Goal: Task Accomplishment & Management: Manage account settings

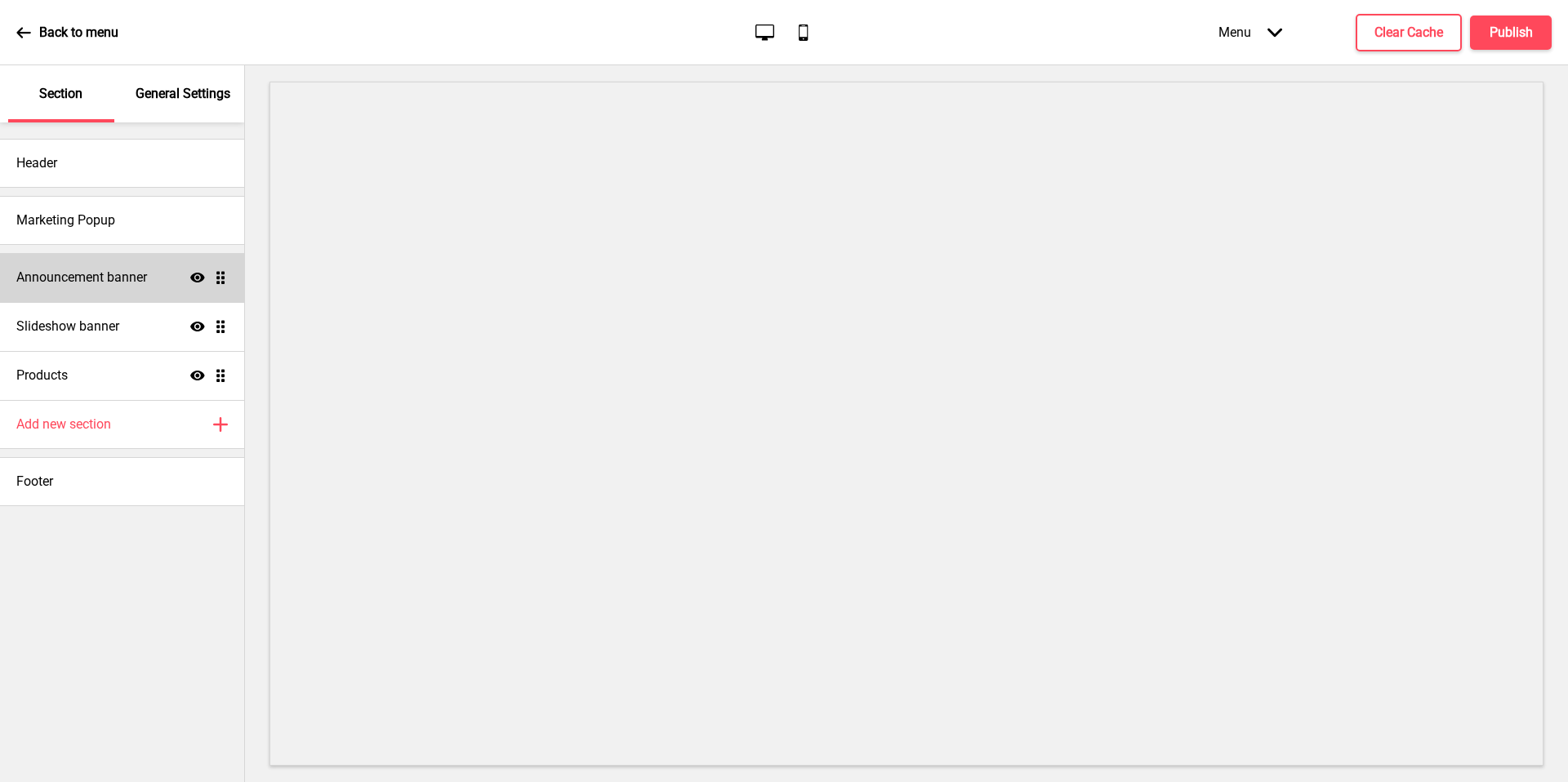
click at [115, 288] on div "Announcement banner Show Drag" at bounding box center [122, 278] width 244 height 49
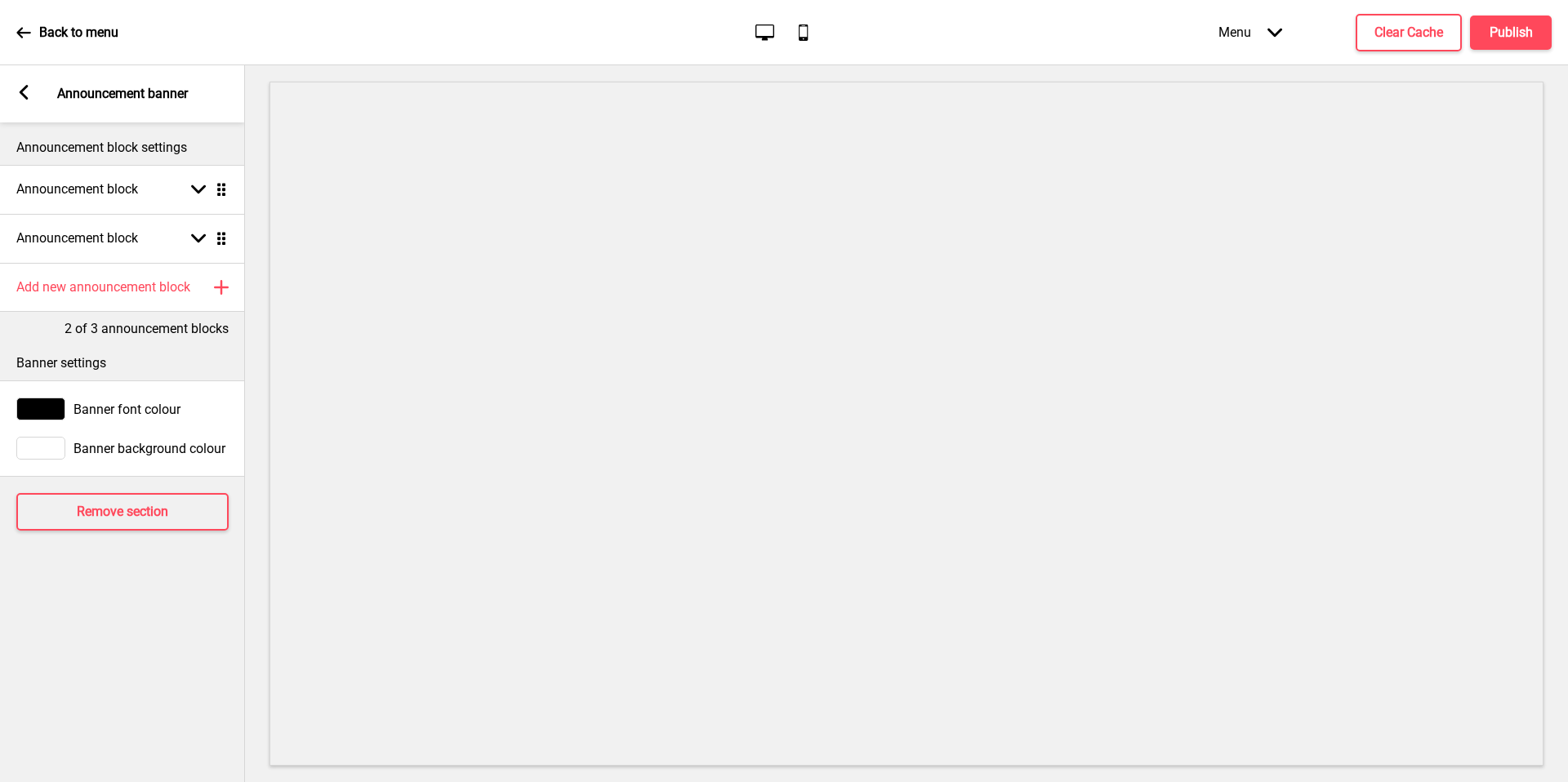
click at [92, 93] on p "Announcement banner" at bounding box center [123, 93] width 130 height 18
click at [25, 106] on div "Arrow left Announcement banner" at bounding box center [122, 94] width 245 height 58
click at [32, 94] on div "Arrow left Announcement banner" at bounding box center [122, 94] width 245 height 58
click at [28, 94] on rect at bounding box center [23, 91] width 14 height 14
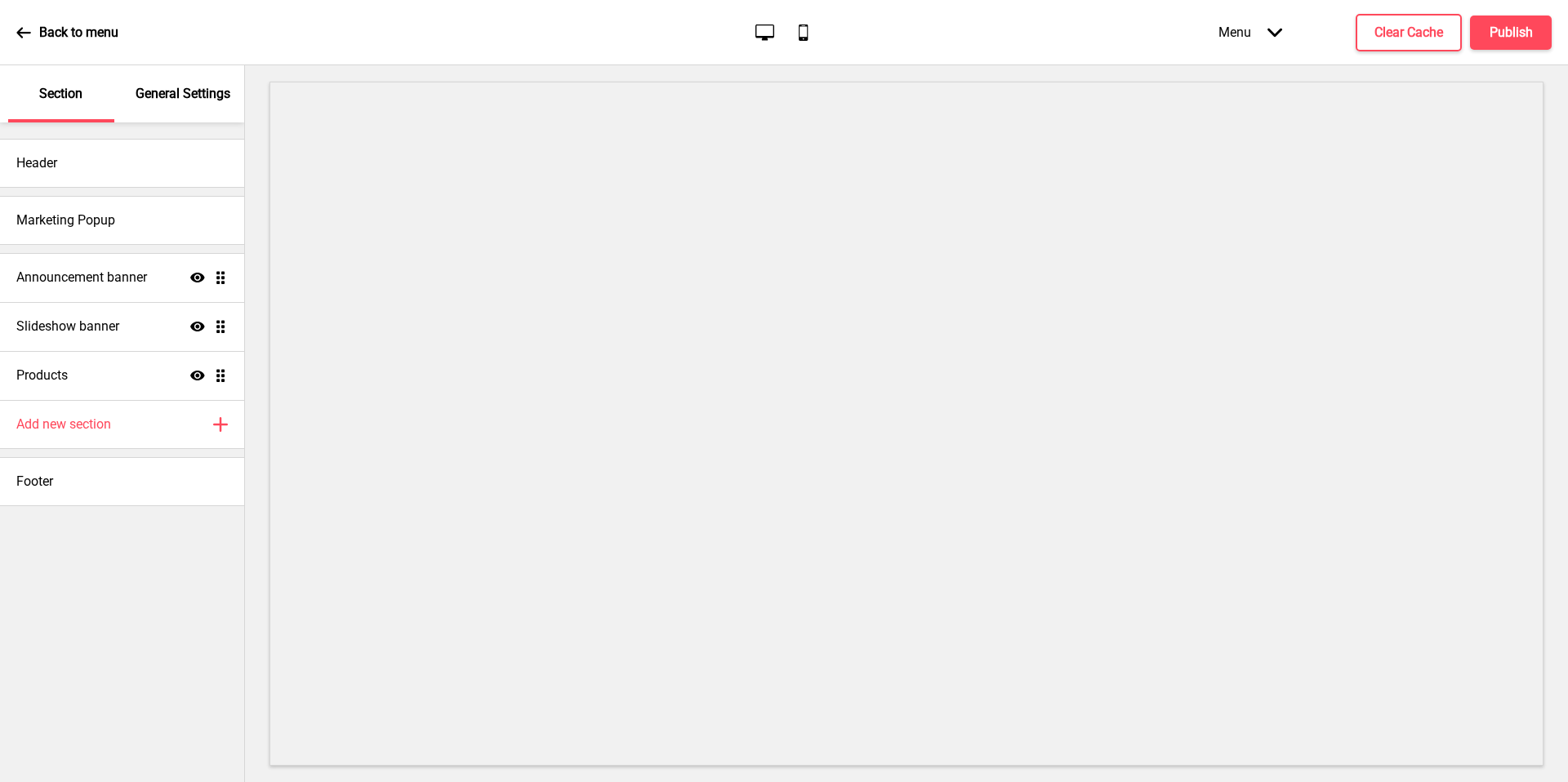
click at [150, 107] on div "General Settings" at bounding box center [183, 94] width 106 height 58
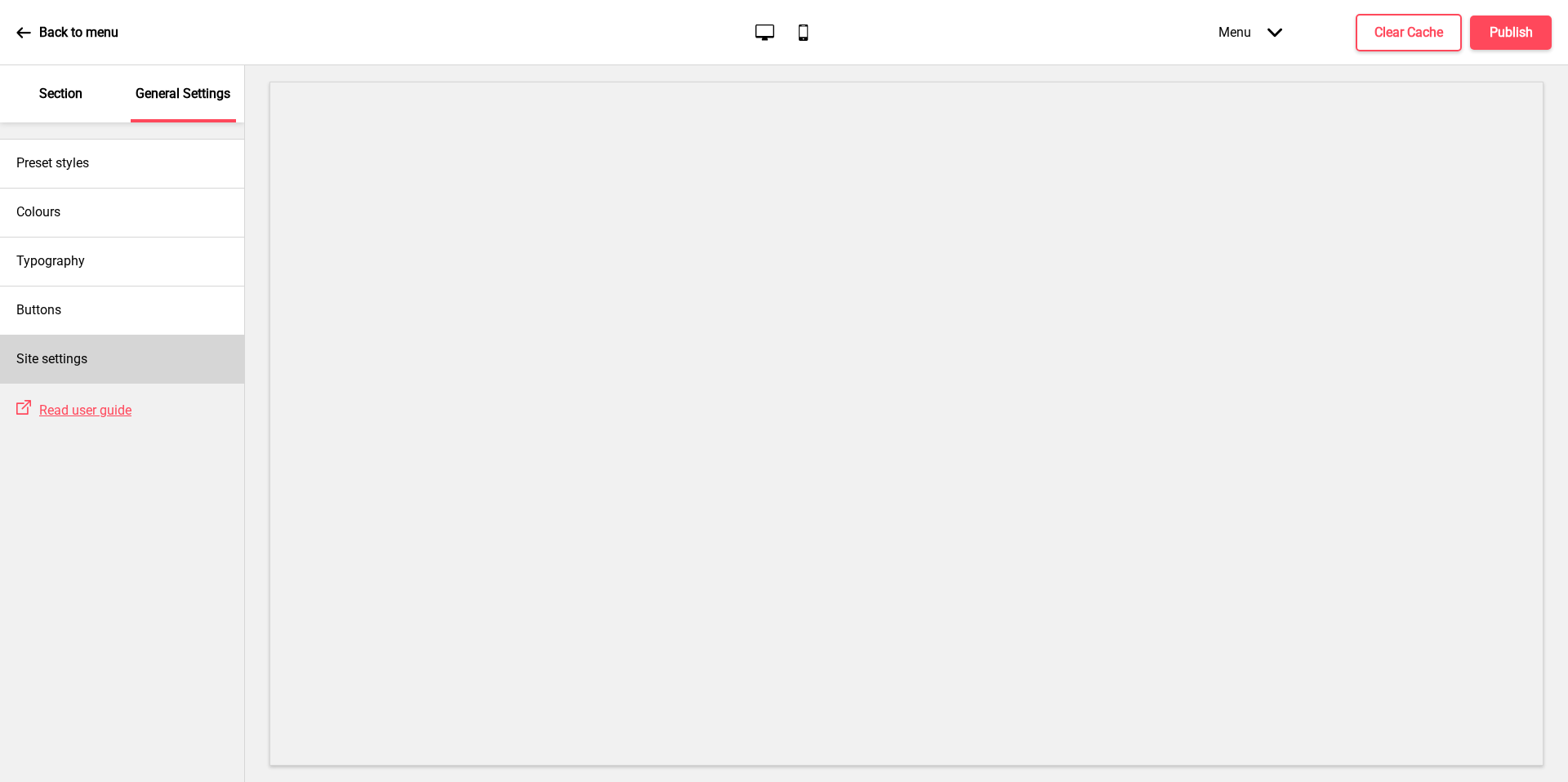
click at [129, 368] on div "Site settings" at bounding box center [122, 359] width 244 height 49
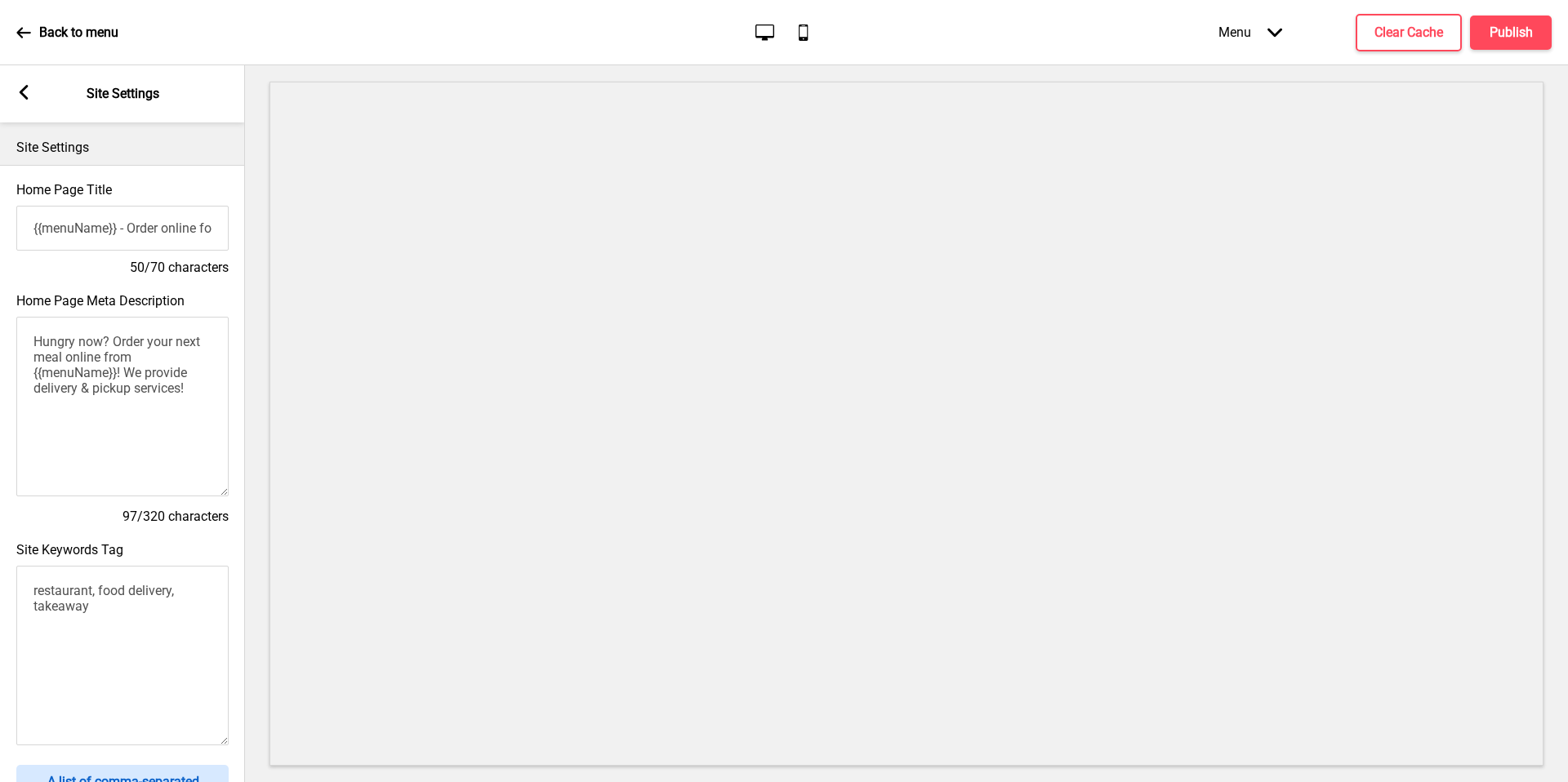
click at [14, 102] on div "Arrow left Site Settings" at bounding box center [122, 94] width 245 height 58
click at [17, 100] on rect at bounding box center [23, 91] width 14 height 14
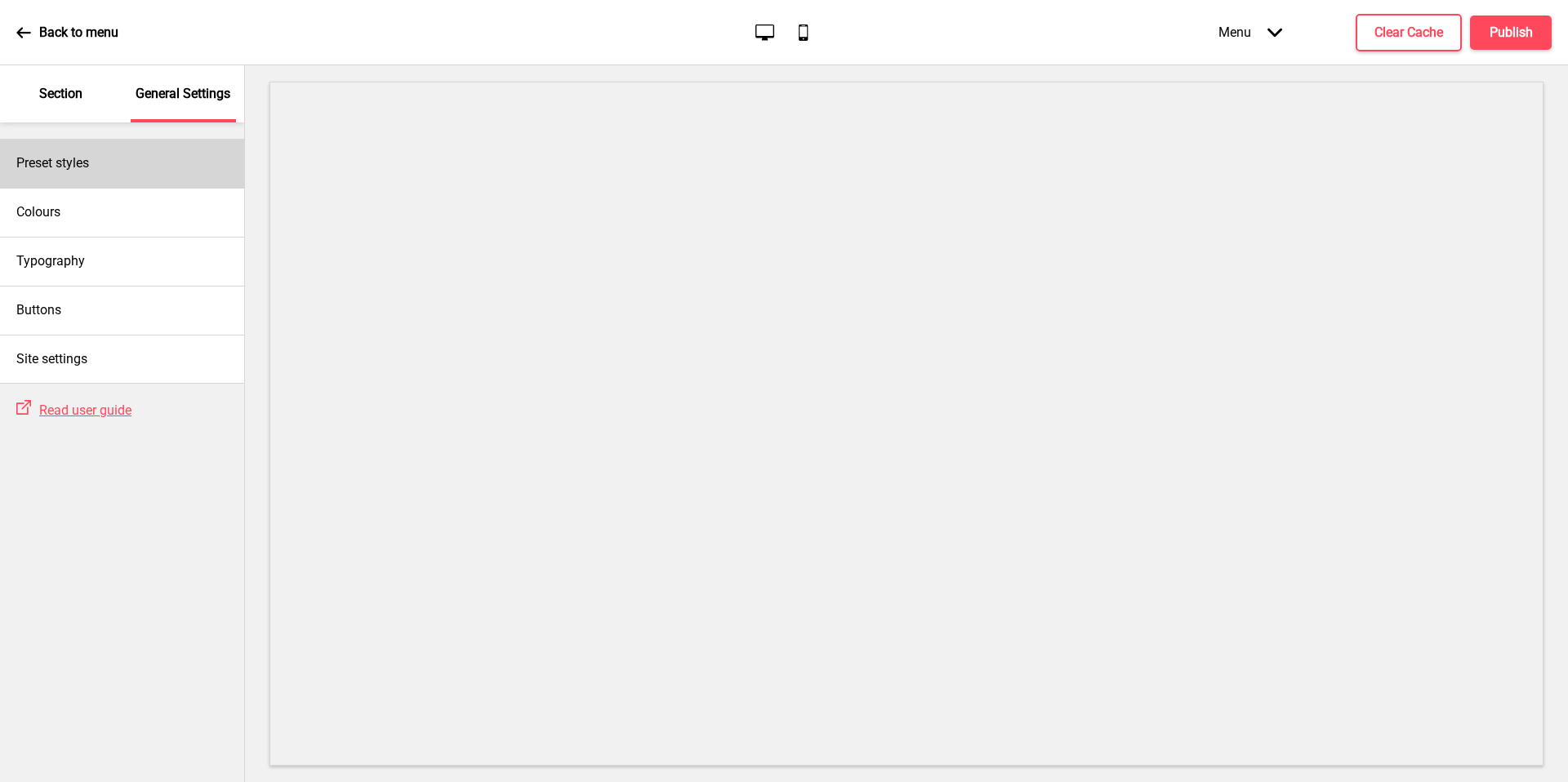
click at [113, 162] on div "Preset styles" at bounding box center [122, 163] width 244 height 49
select select "Custom"
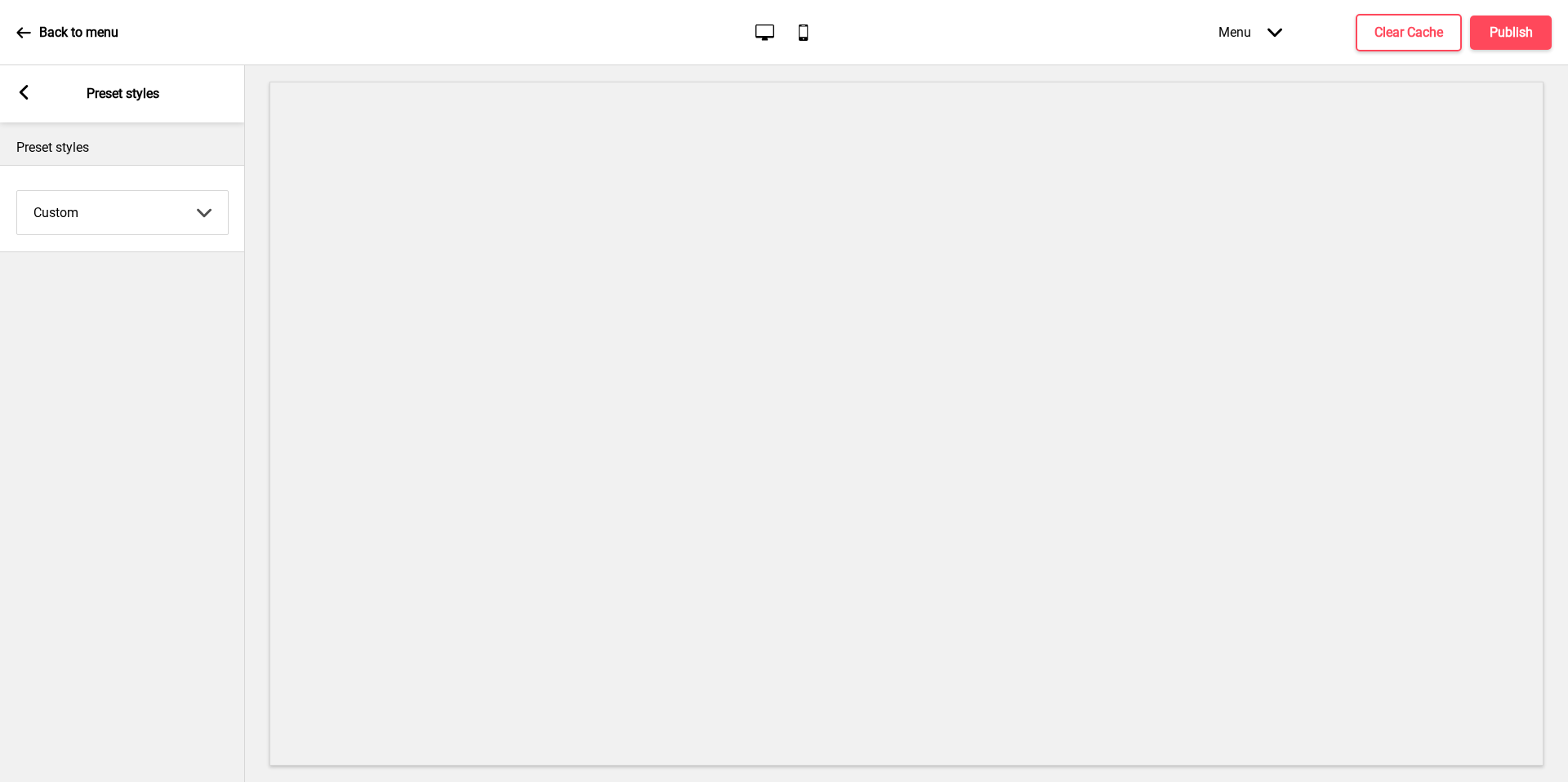
click at [21, 96] on rect at bounding box center [23, 91] width 14 height 14
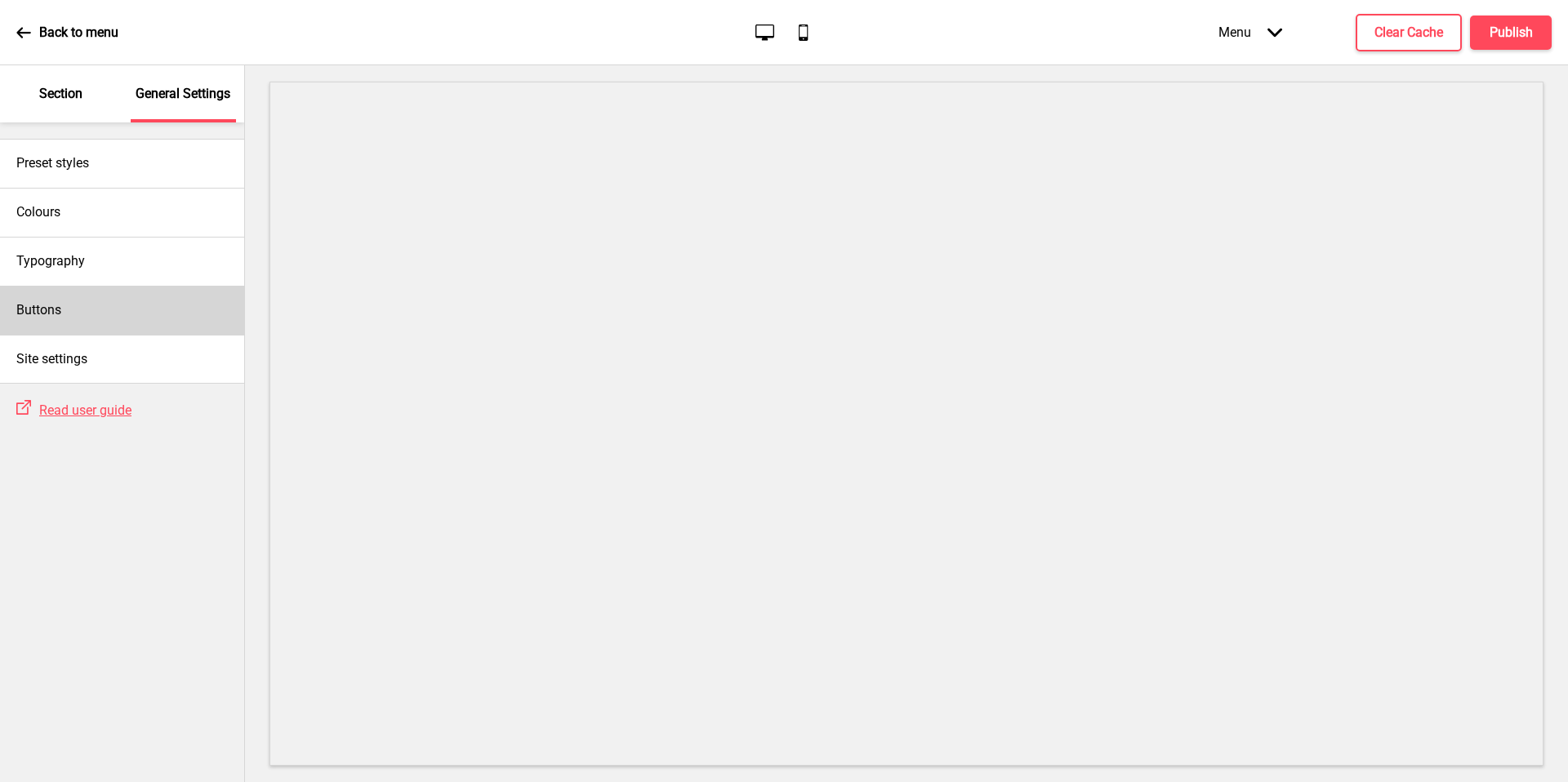
click at [107, 288] on div "Buttons" at bounding box center [122, 311] width 244 height 49
select select "square"
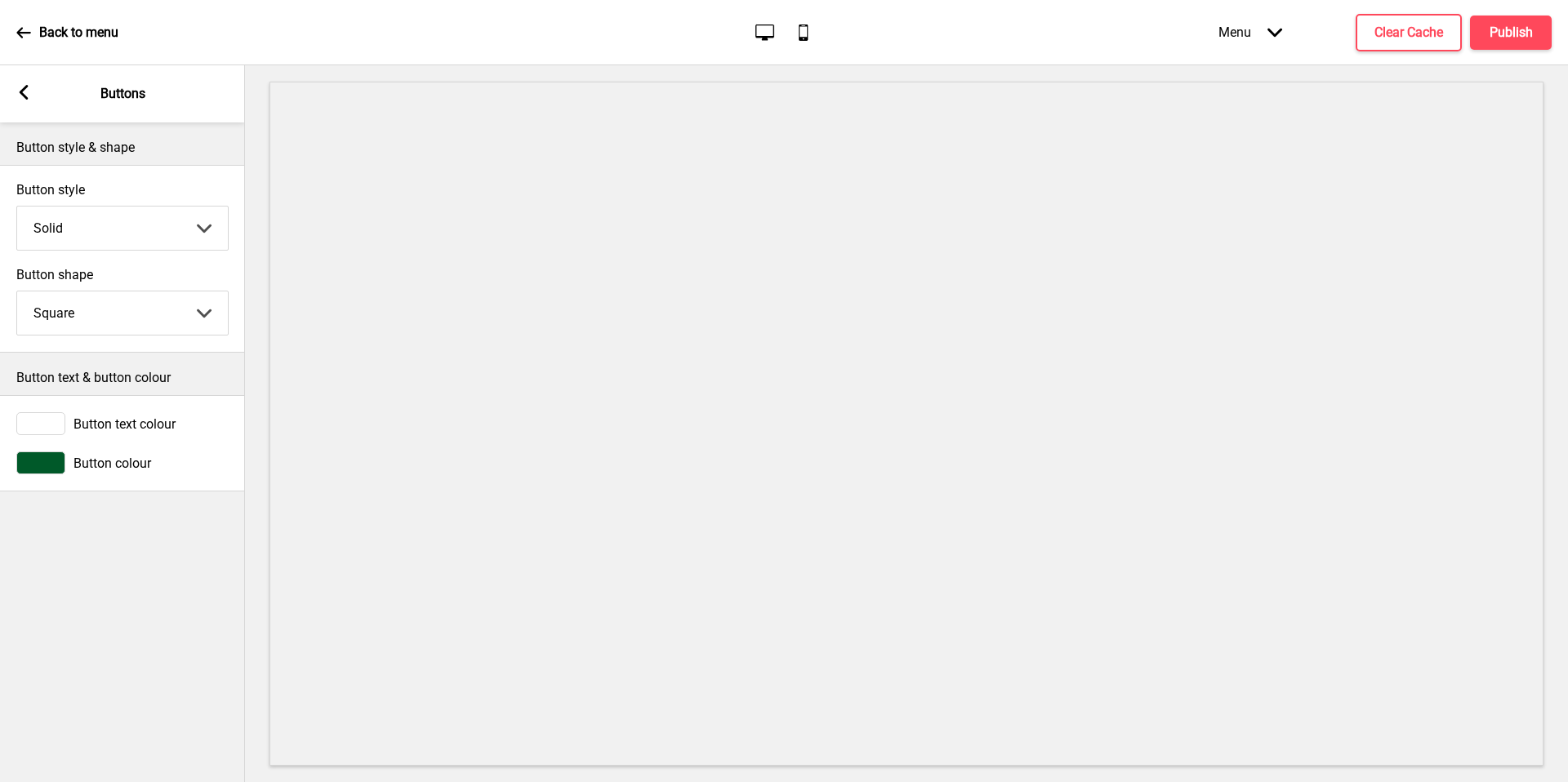
click at [26, 97] on icon at bounding box center [24, 91] width 9 height 14
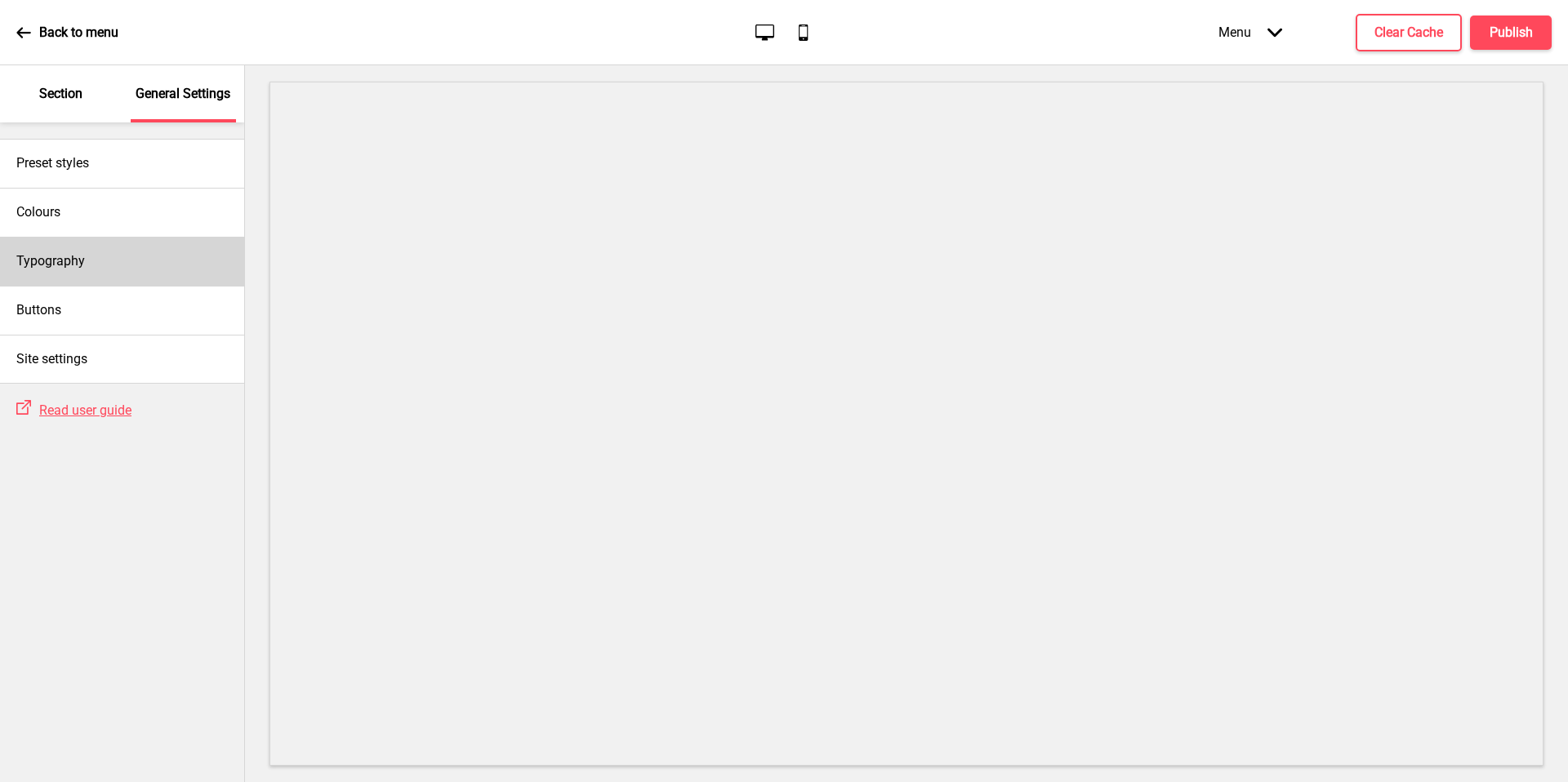
click at [69, 261] on h4 "Typography" at bounding box center [50, 261] width 69 height 18
select select "Nunito Sans"
